Goal: Navigation & Orientation: Find specific page/section

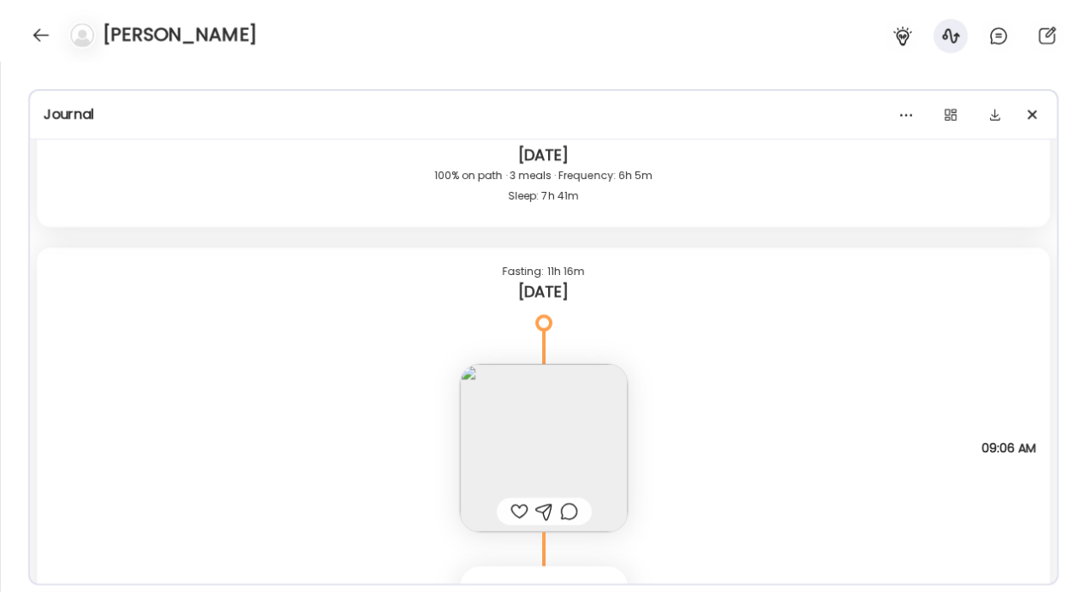
scroll to position [23350, 0]
click at [35, 38] on div at bounding box center [40, 34] width 27 height 27
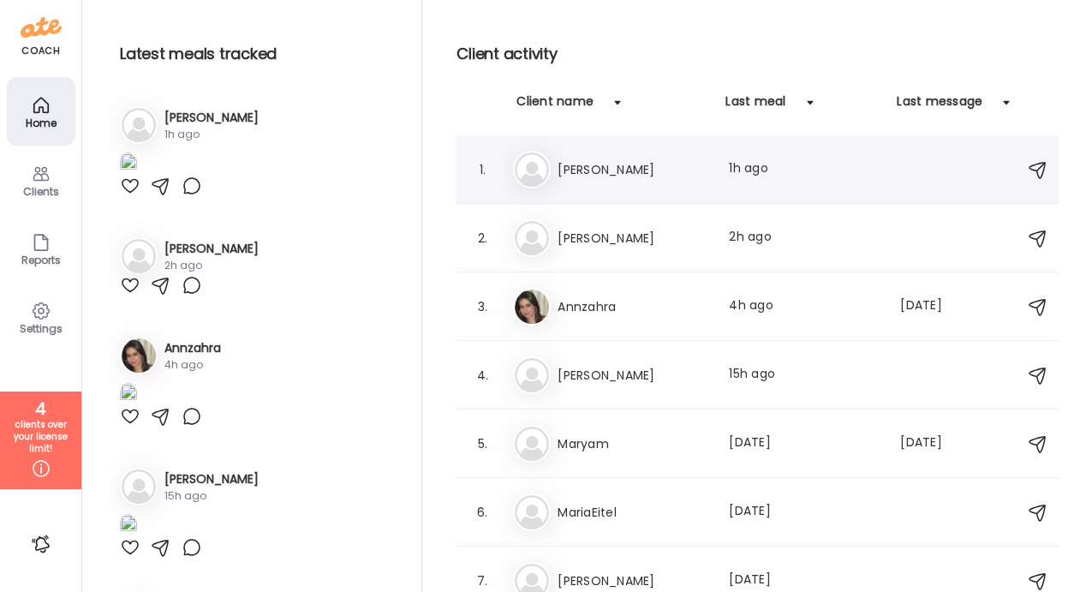
click at [583, 191] on div "1. Na [PERSON_NAME] Last meal: 1h ago" at bounding box center [757, 169] width 602 height 69
click at [551, 179] on div "Na [PERSON_NAME] Last meal: 1h ago" at bounding box center [760, 170] width 494 height 38
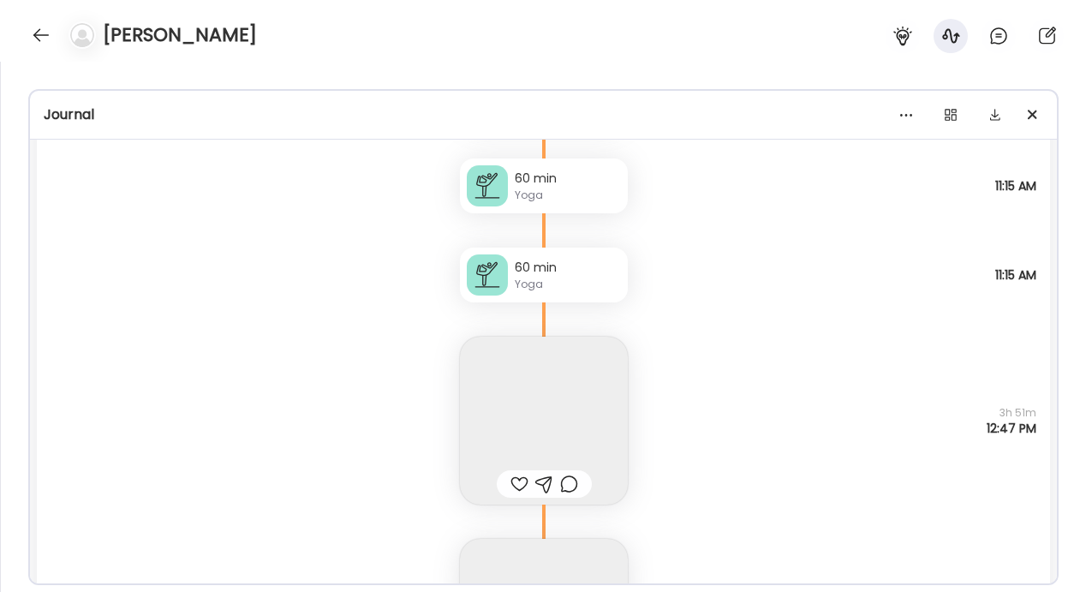
scroll to position [25936, 0]
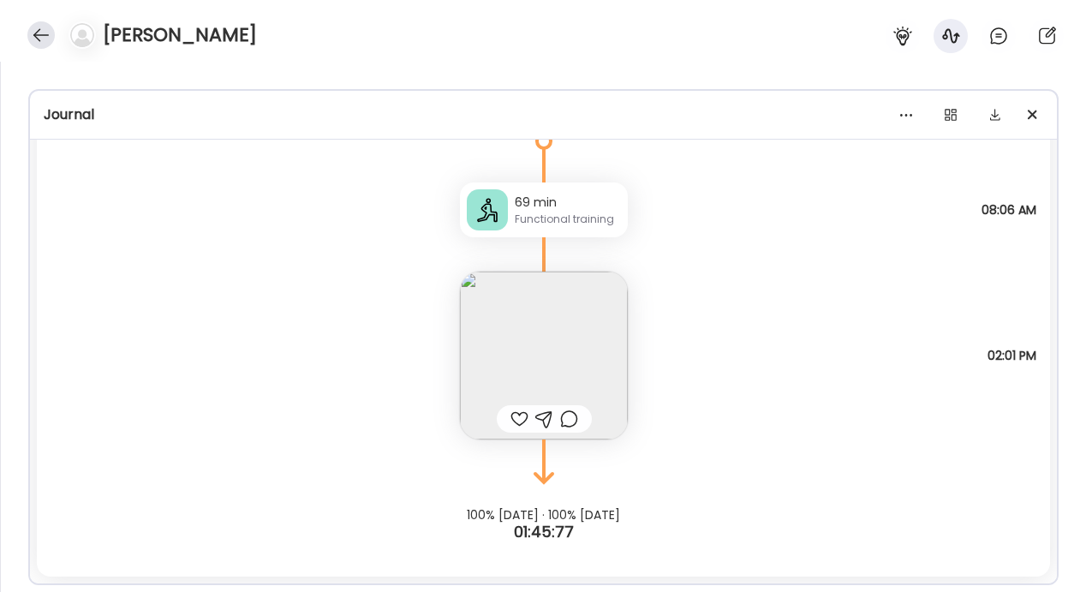
click at [30, 27] on div at bounding box center [40, 34] width 27 height 27
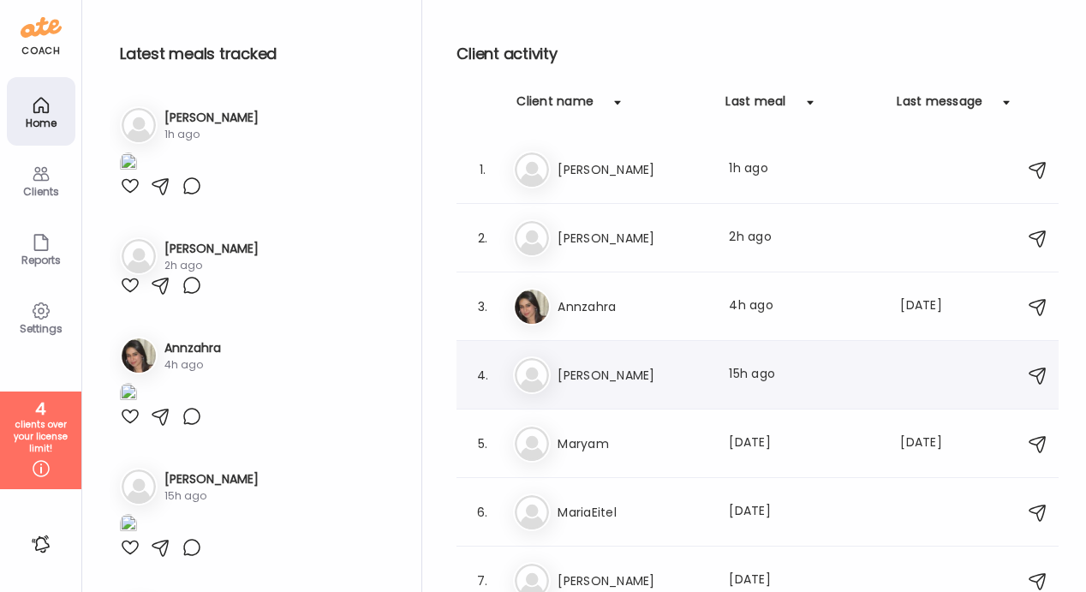
click at [589, 360] on div "Di [PERSON_NAME] Last meal: 15h ago" at bounding box center [760, 375] width 494 height 38
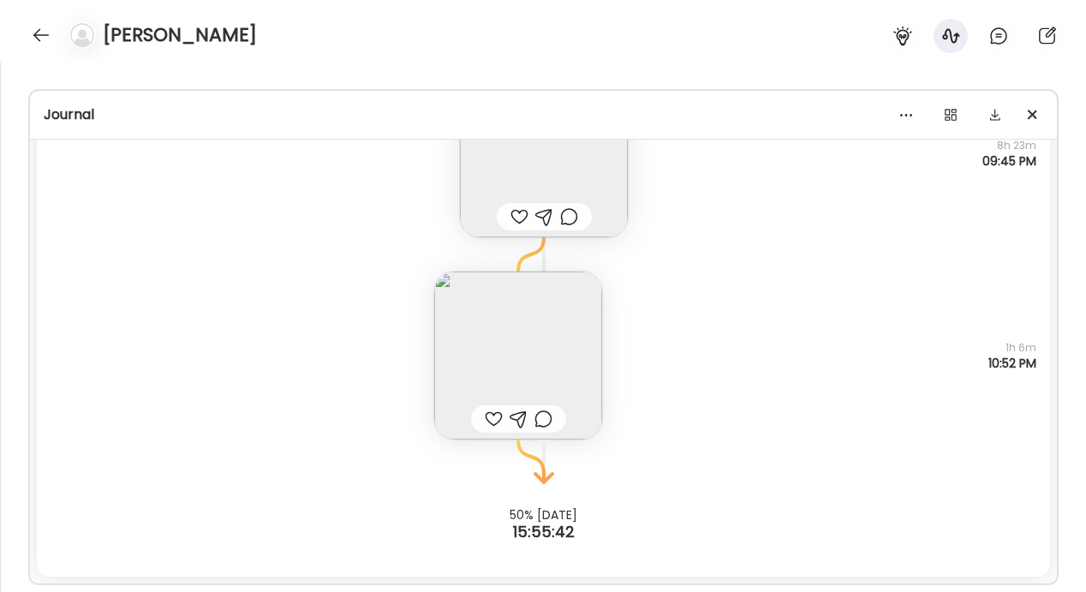
scroll to position [6692, 0]
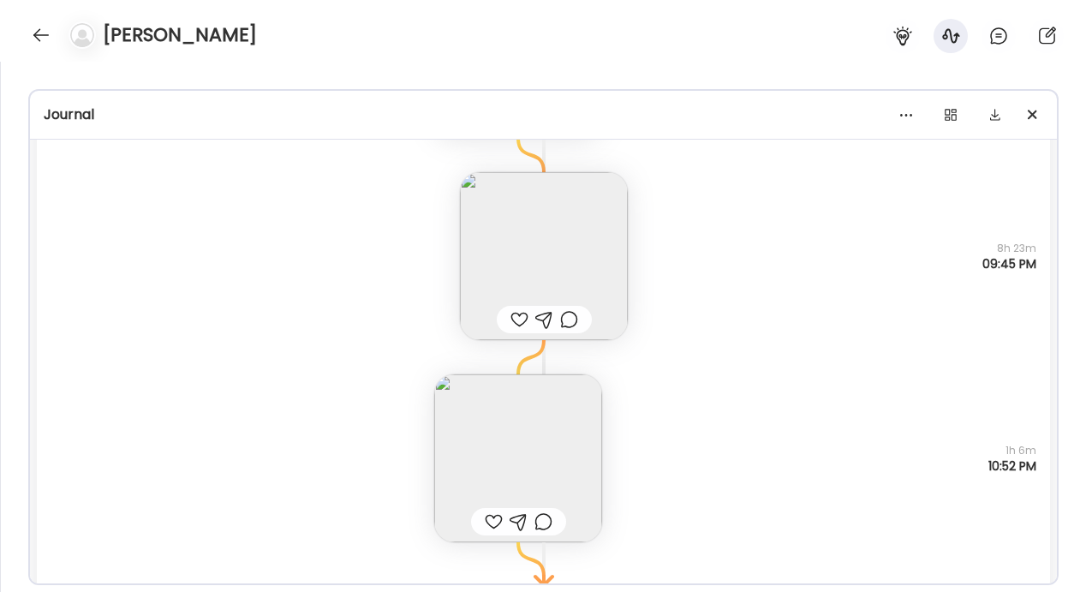
click at [541, 266] on img at bounding box center [544, 256] width 168 height 168
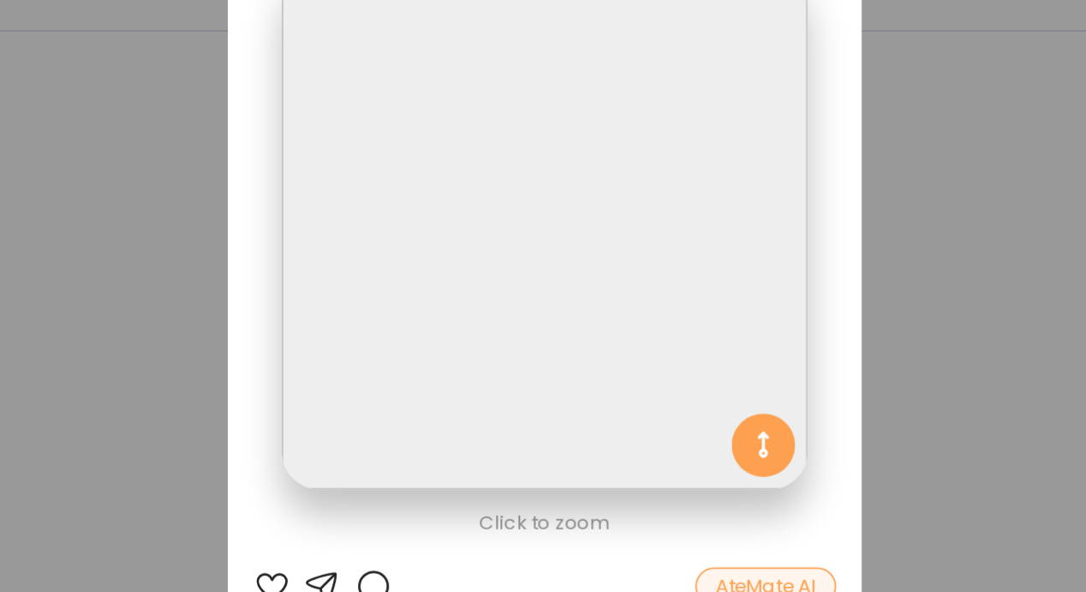
click at [360, 259] on div "Ate Coach Dashboard Wahoo! It’s official Take a moment to set up your Coach Pro…" at bounding box center [543, 296] width 1086 height 592
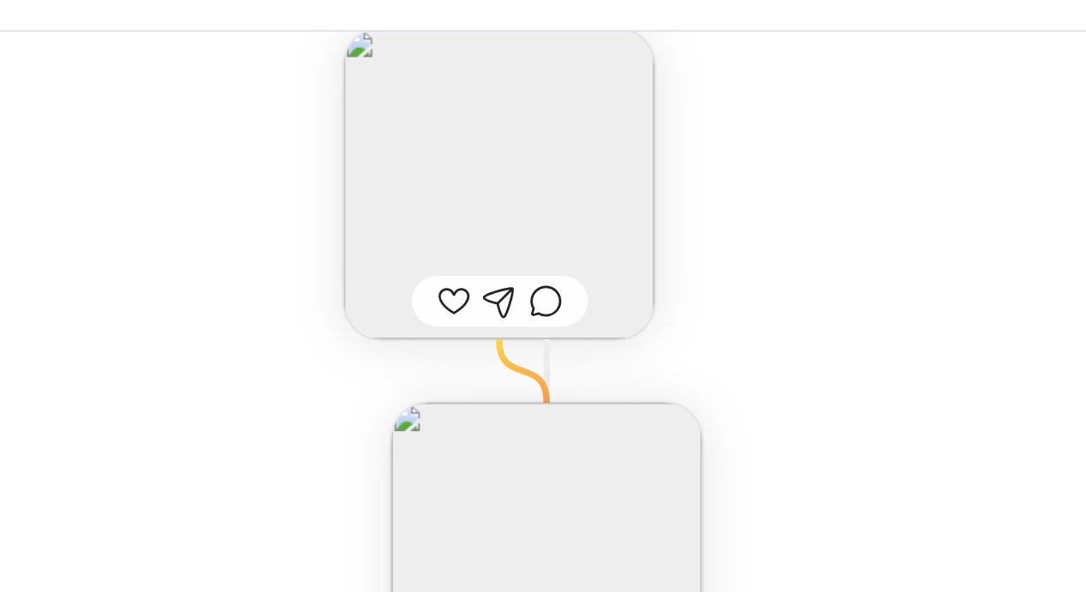
scroll to position [6518, 0]
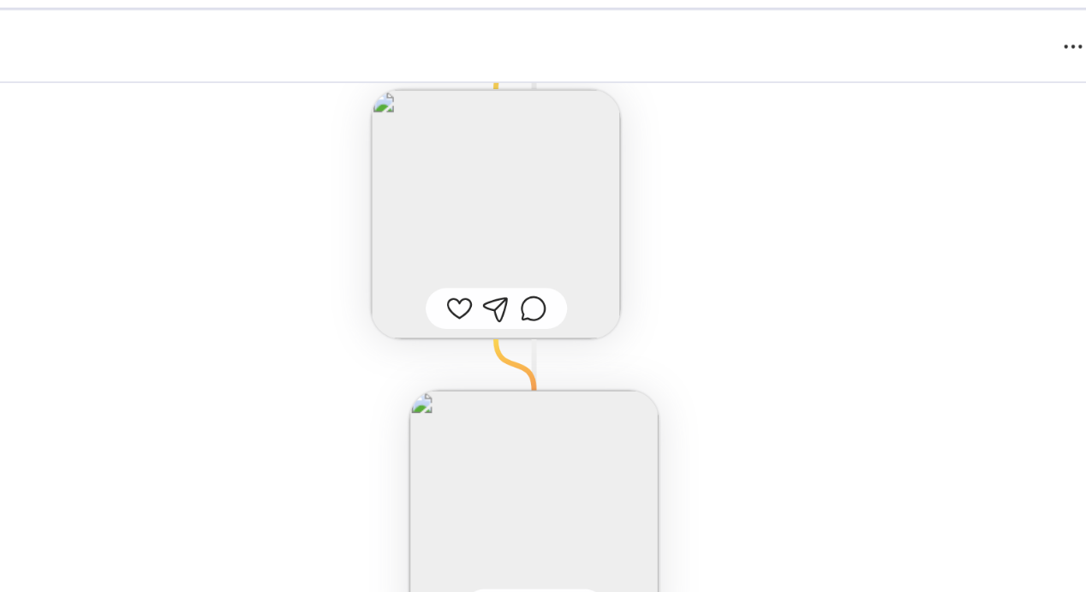
click at [517, 176] on img at bounding box center [518, 228] width 168 height 168
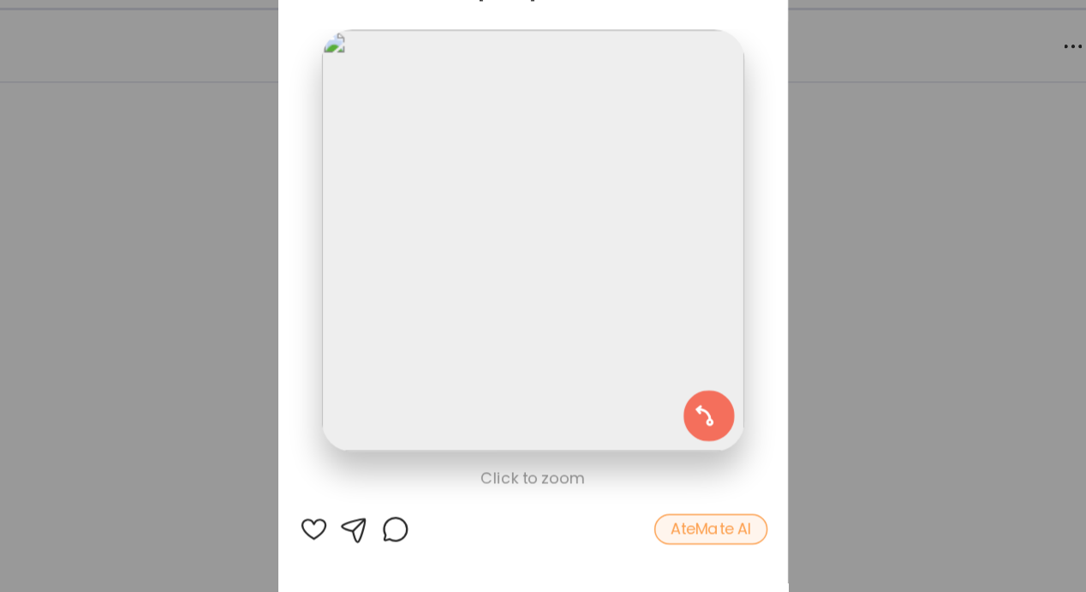
click at [336, 160] on div "Ate Coach Dashboard Wahoo! It’s official Take a moment to set up your Coach Pro…" at bounding box center [543, 296] width 1086 height 592
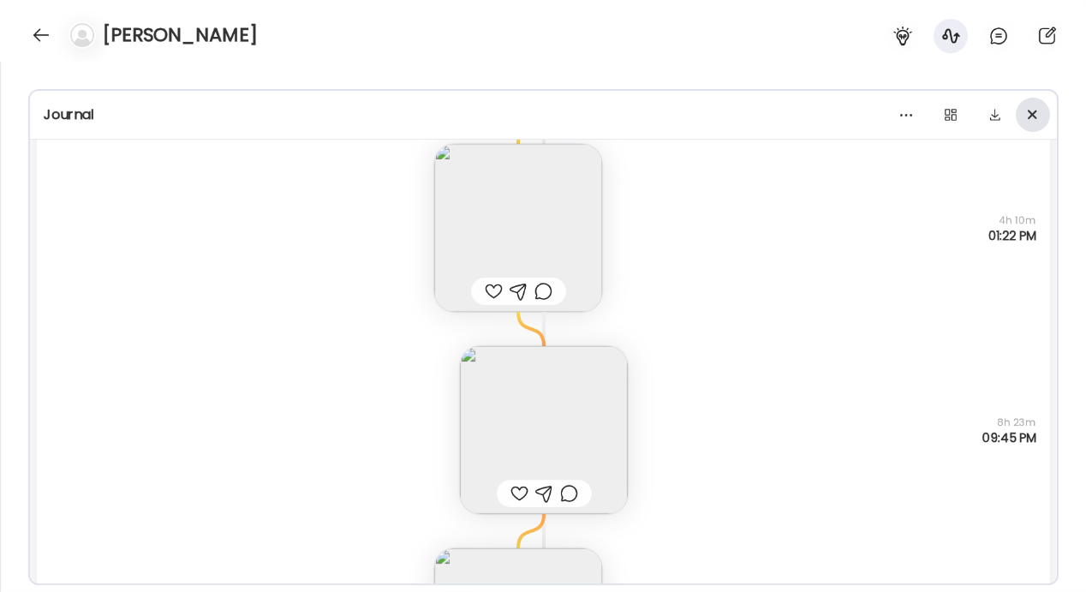
click at [1035, 105] on div at bounding box center [1033, 115] width 34 height 34
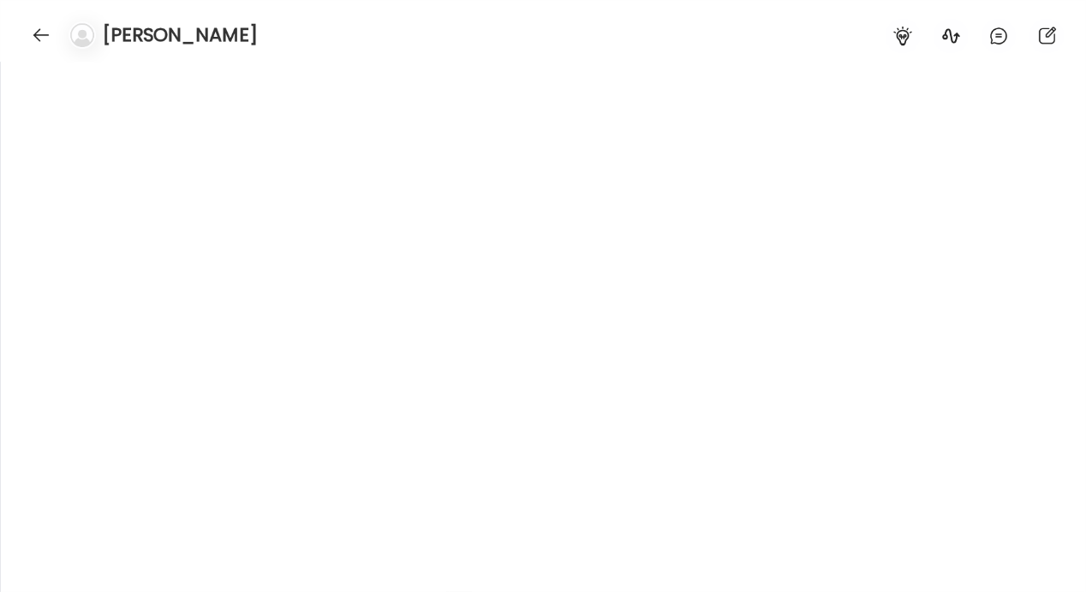
scroll to position [6088, 0]
click at [43, 27] on div at bounding box center [40, 34] width 27 height 27
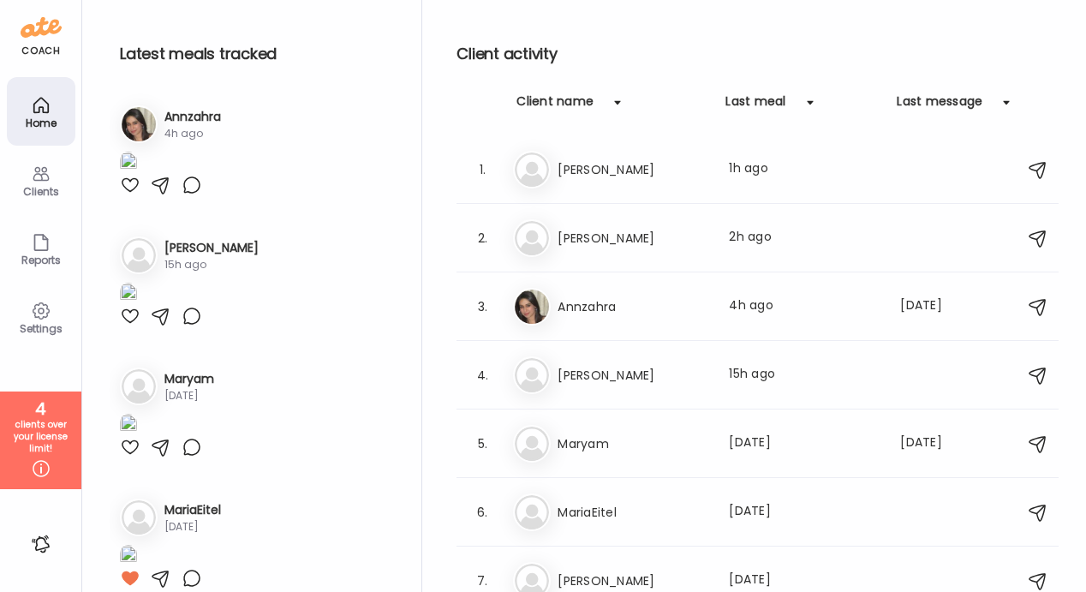
scroll to position [233, 0]
click at [45, 191] on div "Clients" at bounding box center [41, 191] width 62 height 11
